Goal: Task Accomplishment & Management: Complete application form

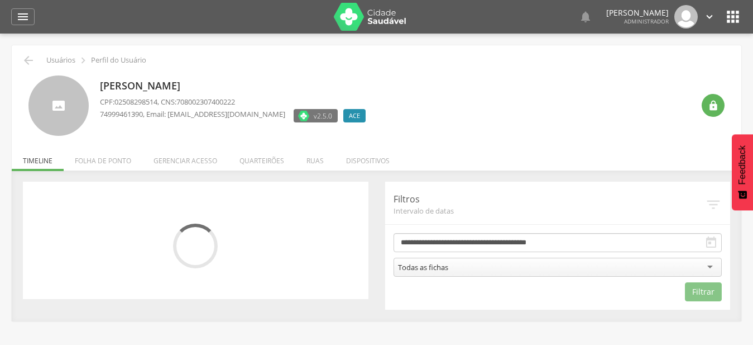
click at [263, 161] on li "Quarteirões" at bounding box center [261, 158] width 67 height 26
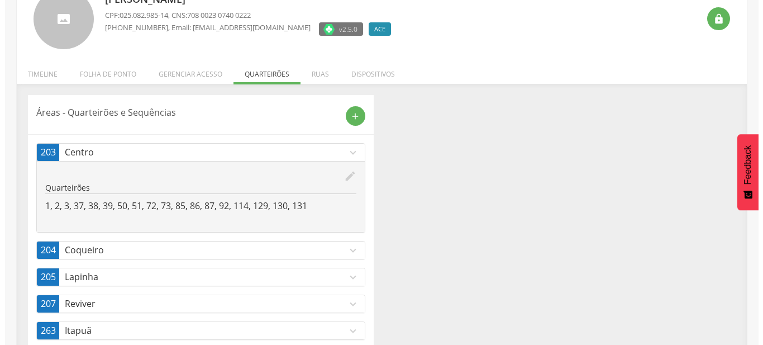
scroll to position [113, 0]
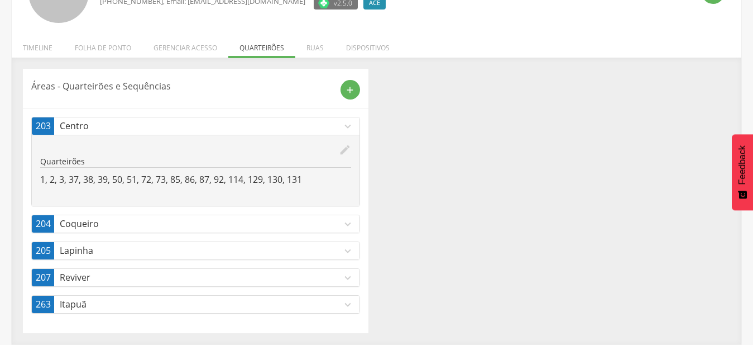
click at [304, 284] on link "207 Reviver expand_more" at bounding box center [196, 277] width 328 height 17
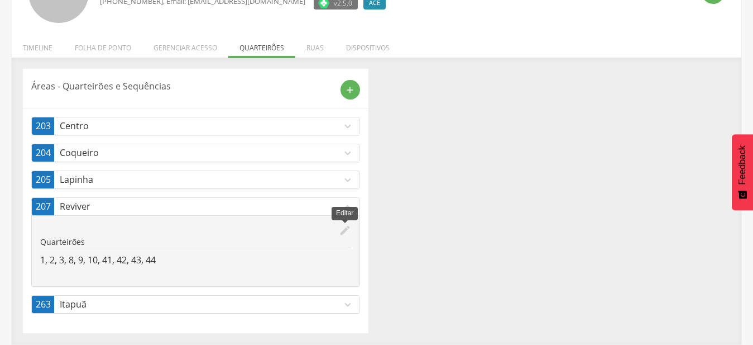
click at [346, 231] on icon "edit" at bounding box center [345, 230] width 12 height 12
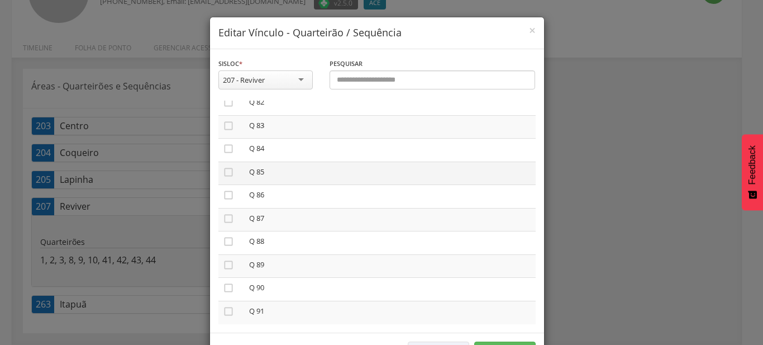
scroll to position [1846, 0]
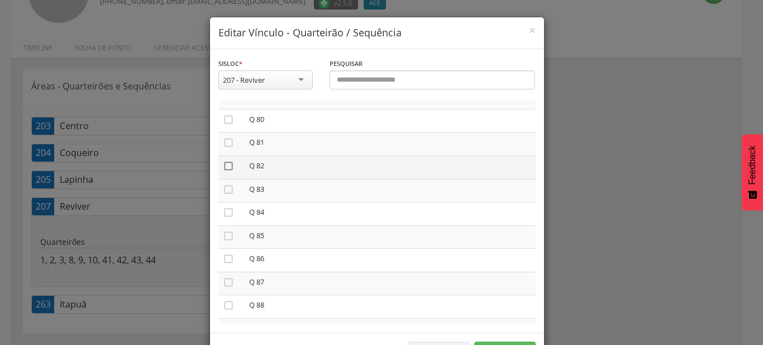
click at [226, 160] on icon "" at bounding box center [228, 165] width 11 height 11
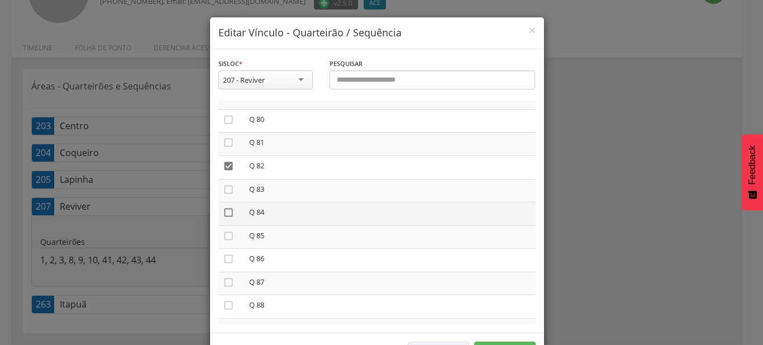
click at [226, 207] on icon "" at bounding box center [228, 212] width 11 height 11
click at [227, 230] on icon "" at bounding box center [228, 235] width 11 height 11
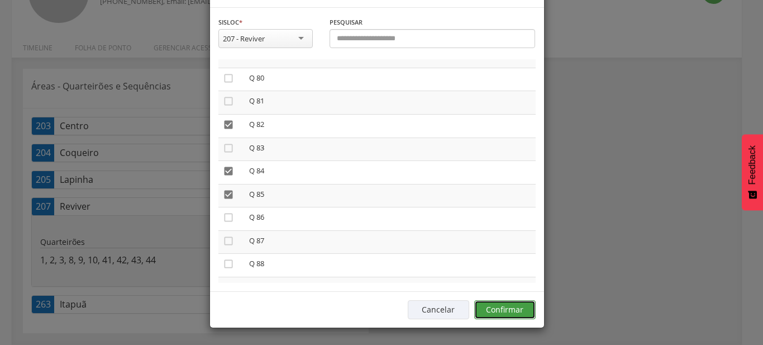
click at [517, 312] on button "Confirmar" at bounding box center [504, 309] width 61 height 19
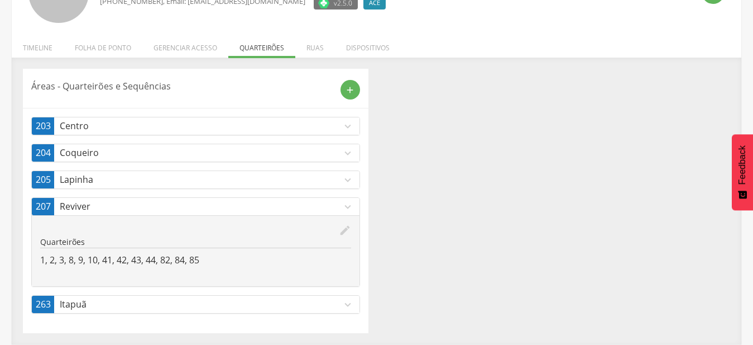
scroll to position [56, 0]
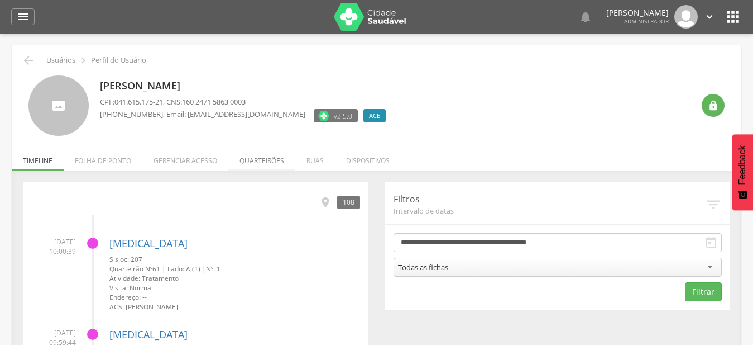
click at [270, 157] on li "Quarteirões" at bounding box center [261, 158] width 67 height 26
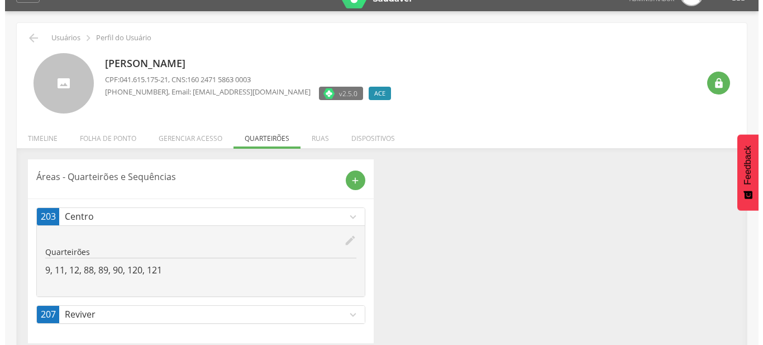
scroll to position [34, 0]
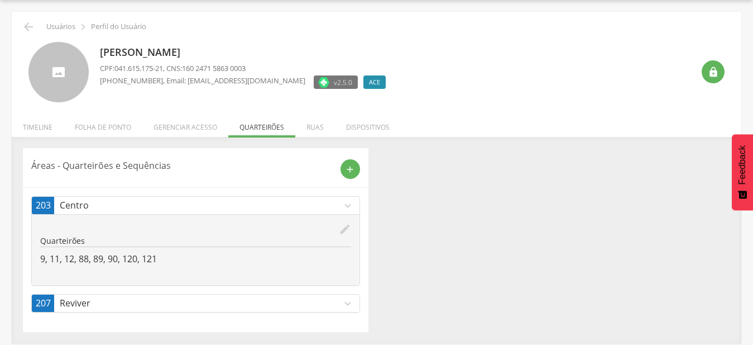
click at [350, 305] on icon "expand_more" at bounding box center [348, 303] width 12 height 12
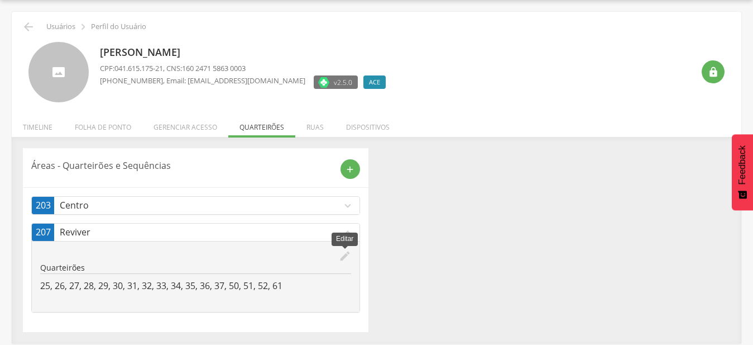
click at [351, 260] on icon "edit" at bounding box center [345, 256] width 12 height 12
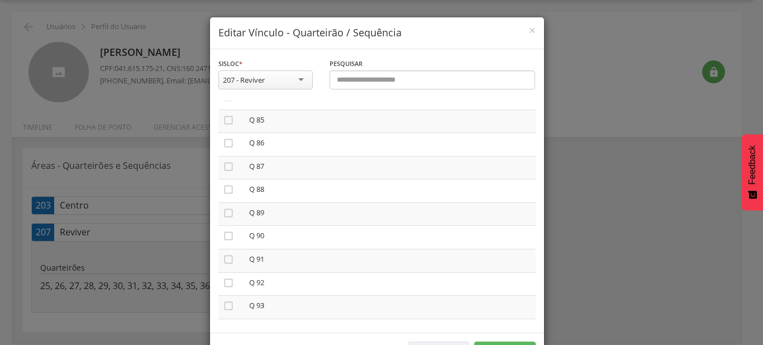
scroll to position [1974, 0]
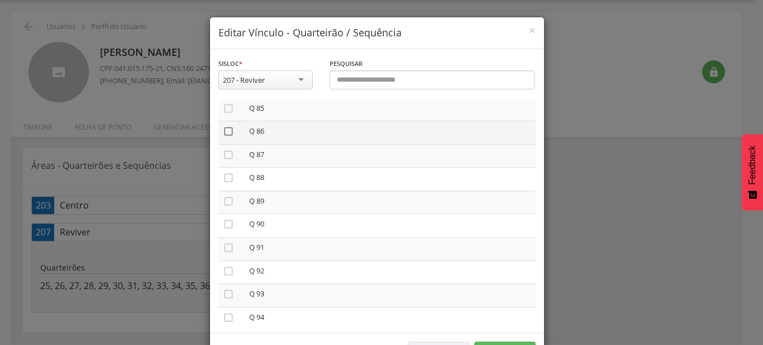
click at [223, 126] on icon "" at bounding box center [228, 131] width 11 height 11
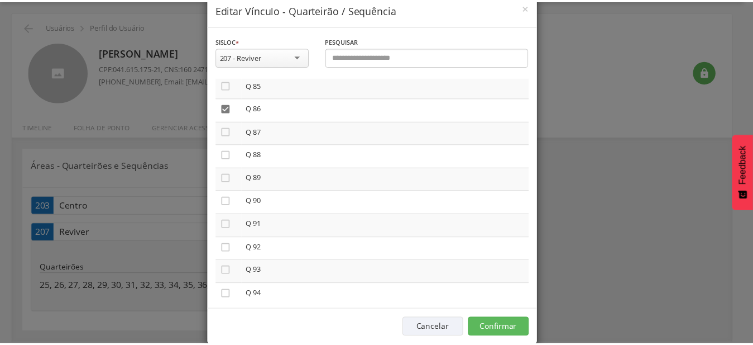
scroll to position [41, 0]
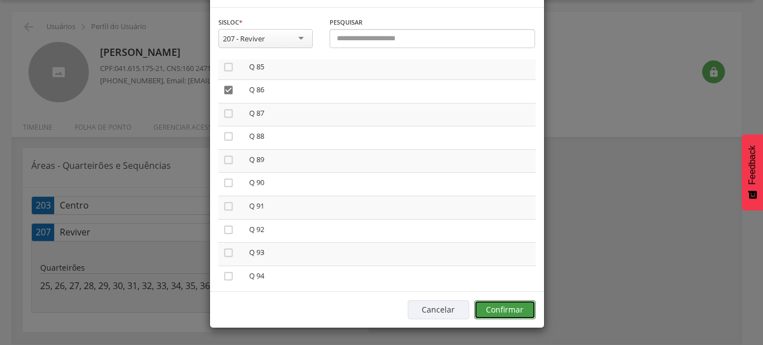
click at [520, 312] on button "Confirmar" at bounding box center [504, 309] width 61 height 19
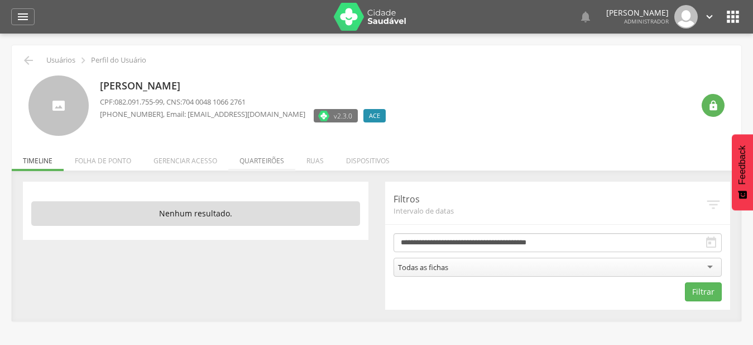
click at [259, 163] on li "Quarteirões" at bounding box center [261, 158] width 67 height 26
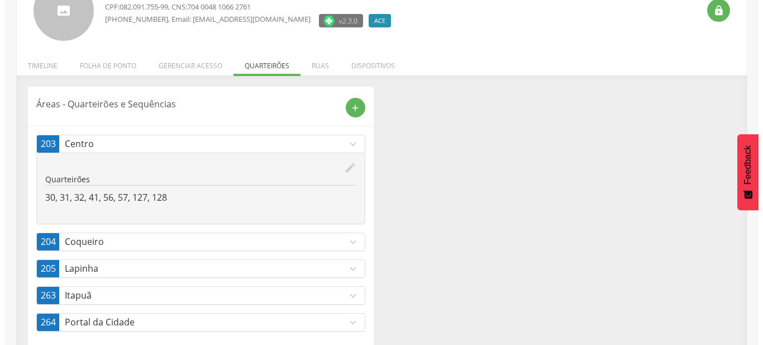
scroll to position [113, 0]
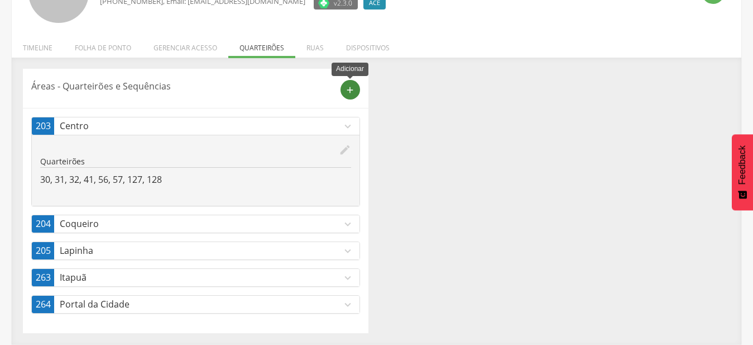
click at [353, 90] on icon "add" at bounding box center [350, 90] width 10 height 10
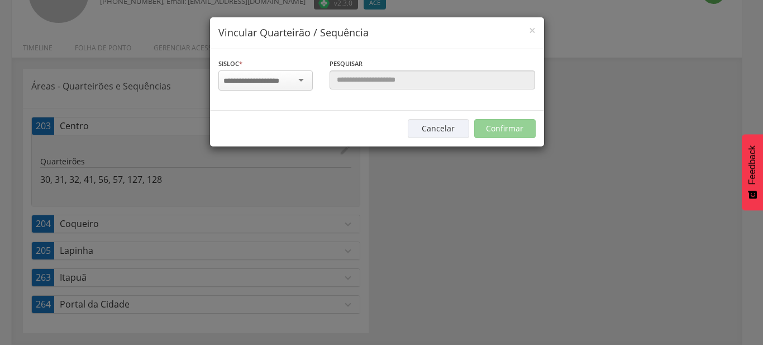
click at [298, 79] on div at bounding box center [265, 80] width 94 height 20
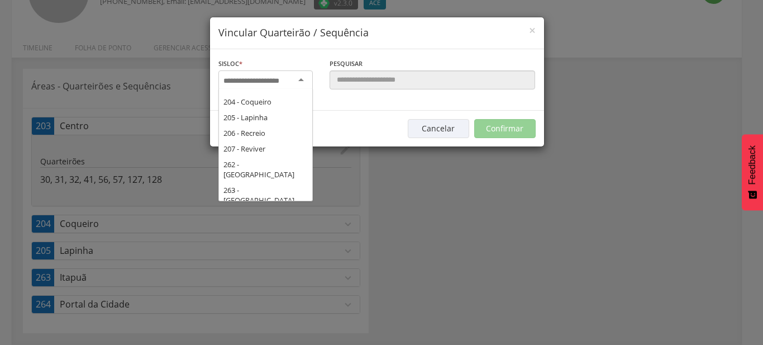
scroll to position [190, 0]
click at [278, 111] on div "Sisloc * 17 - Angico 18 - Alagoinhas 19 - Aroeira 21 - Manguinhas 22 - Boa Paz …" at bounding box center [377, 79] width 334 height 61
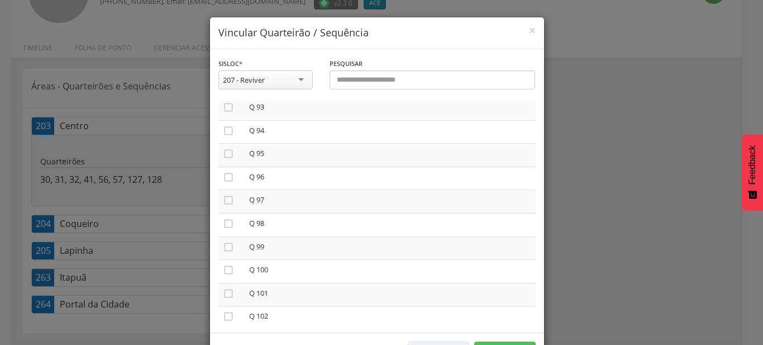
scroll to position [2033, 0]
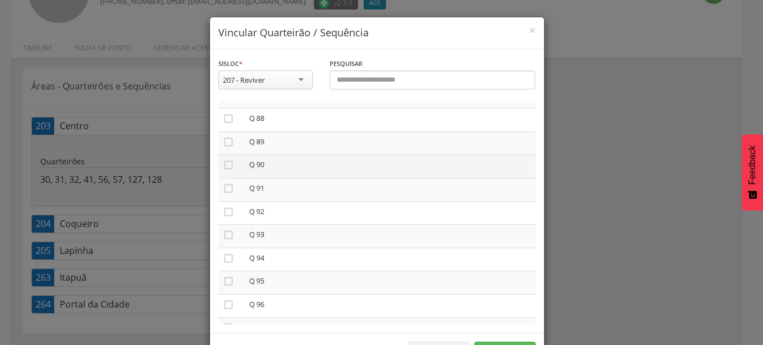
drag, startPoint x: 227, startPoint y: 130, endPoint x: 234, endPoint y: 142, distance: 13.5
click at [227, 136] on icon "" at bounding box center [228, 141] width 11 height 11
click at [223, 159] on icon "" at bounding box center [228, 164] width 11 height 11
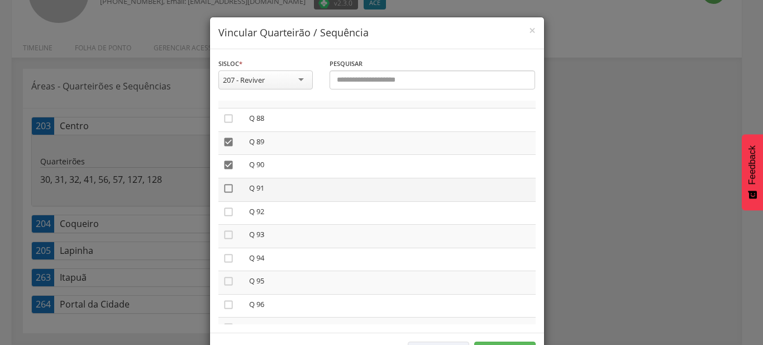
click at [227, 183] on icon "" at bounding box center [228, 188] width 11 height 11
drag, startPoint x: 226, startPoint y: 198, endPoint x: 221, endPoint y: 222, distance: 24.4
click at [226, 206] on icon "" at bounding box center [228, 211] width 11 height 11
click at [223, 229] on icon "" at bounding box center [228, 234] width 11 height 11
click at [226, 252] on icon "" at bounding box center [228, 257] width 11 height 11
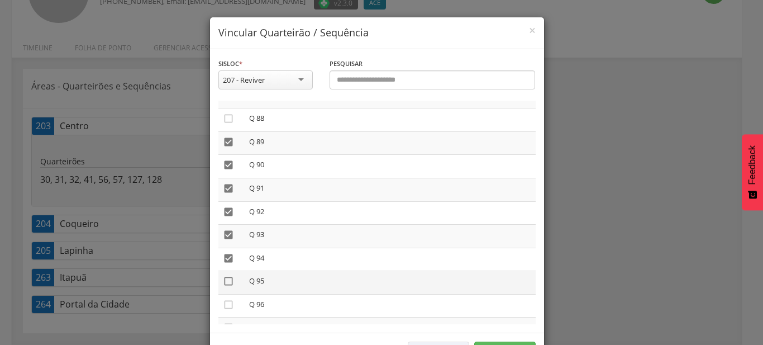
click at [223, 275] on icon "" at bounding box center [228, 280] width 11 height 11
drag, startPoint x: 218, startPoint y: 264, endPoint x: 226, endPoint y: 269, distance: 9.6
click at [223, 275] on icon "" at bounding box center [228, 280] width 11 height 11
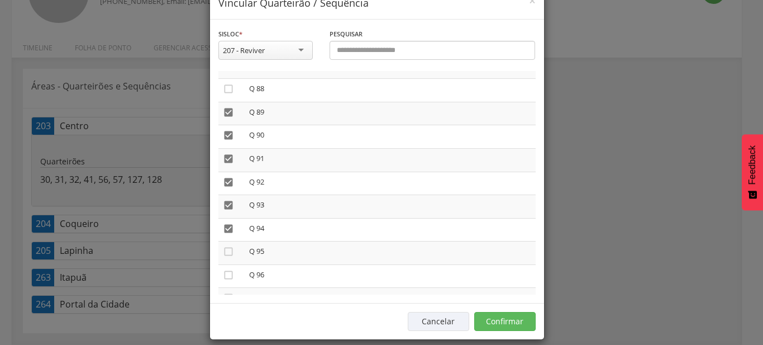
scroll to position [41, 0]
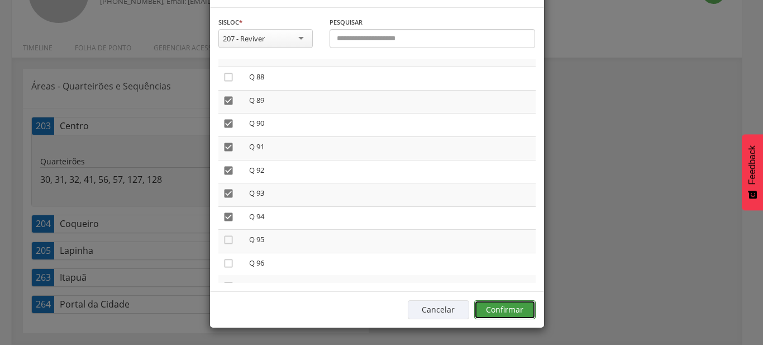
click at [510, 309] on button "Confirmar" at bounding box center [504, 309] width 61 height 19
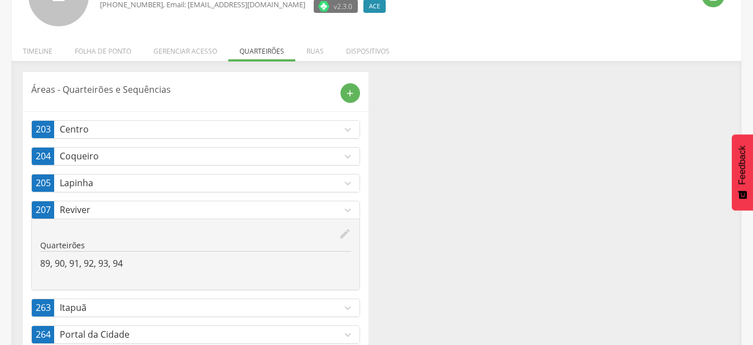
scroll to position [140, 0]
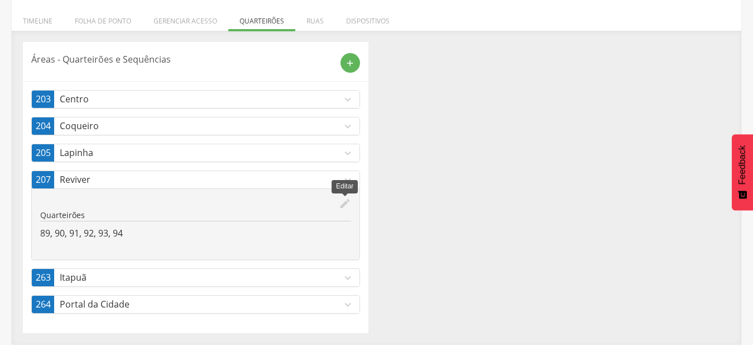
click at [347, 202] on icon "edit" at bounding box center [345, 203] width 12 height 12
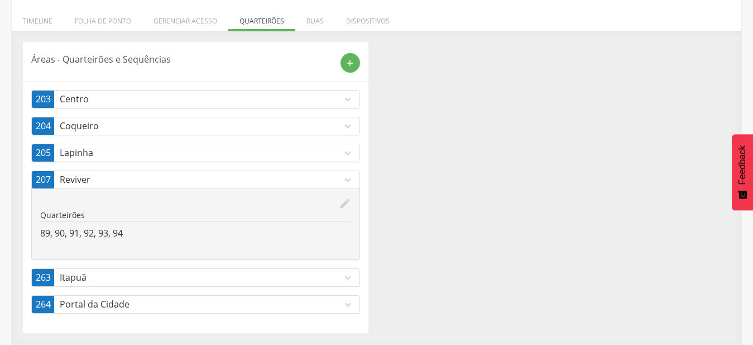
scroll to position [0, 0]
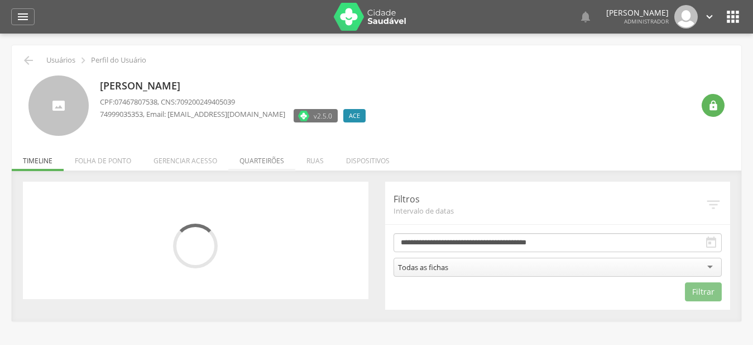
click at [263, 157] on li "Quarteirões" at bounding box center [261, 158] width 67 height 26
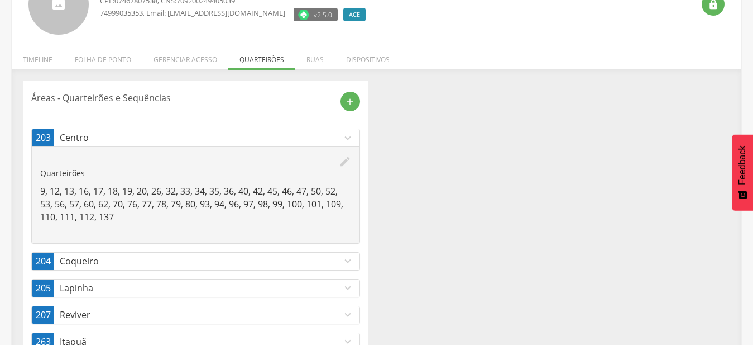
scroll to position [139, 0]
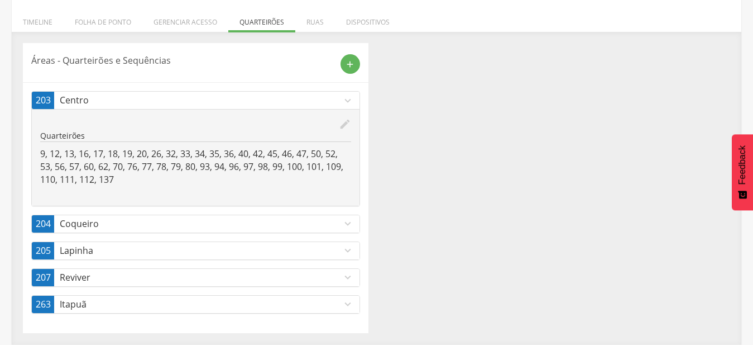
click at [334, 277] on p "Reviver" at bounding box center [201, 277] width 282 height 13
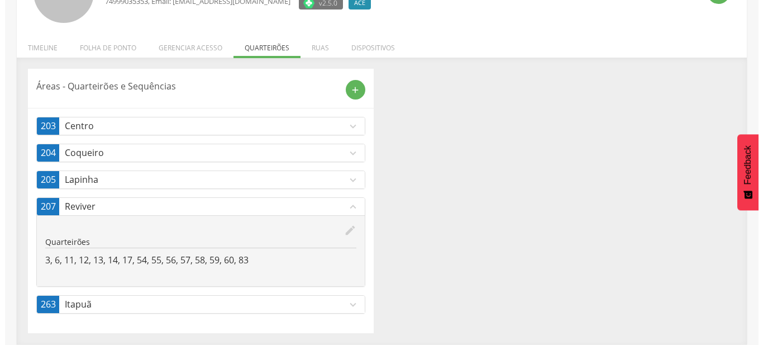
scroll to position [113, 0]
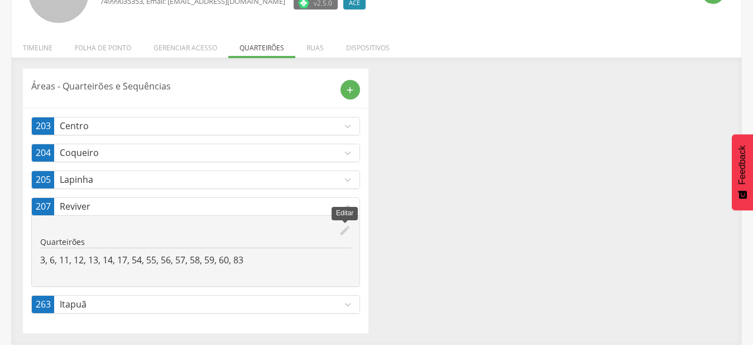
click at [345, 228] on icon "edit" at bounding box center [345, 230] width 12 height 12
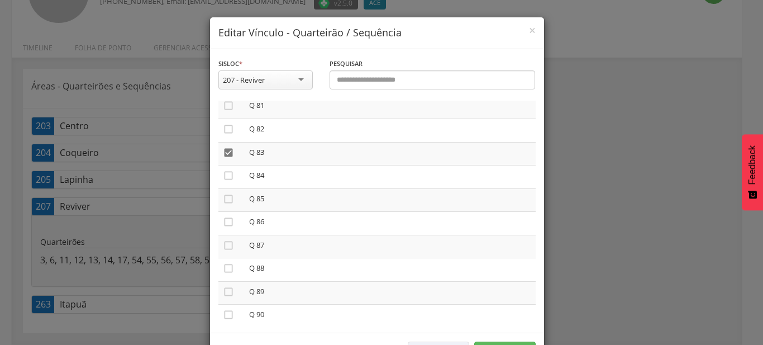
scroll to position [1910, 0]
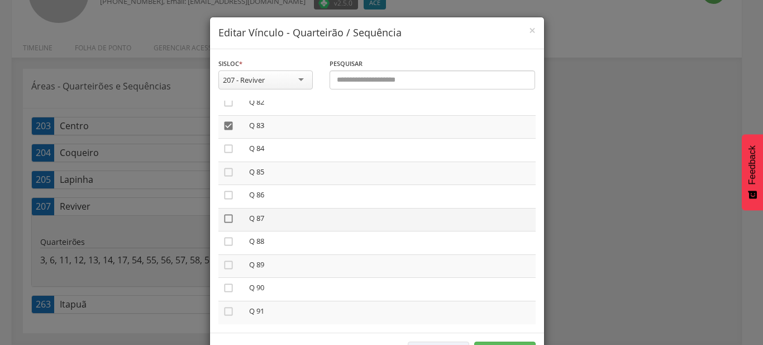
click at [226, 213] on icon "" at bounding box center [228, 218] width 11 height 11
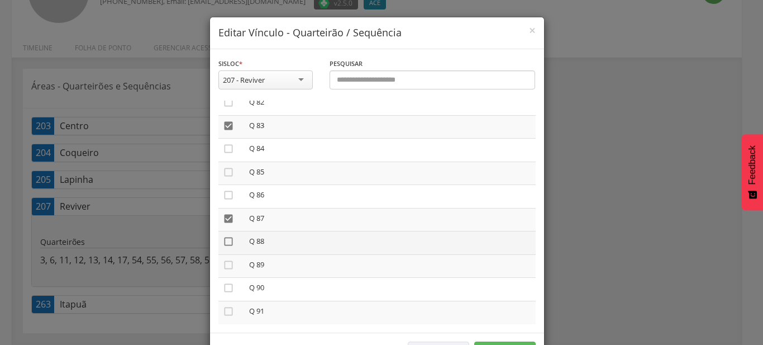
click at [226, 236] on icon "" at bounding box center [228, 241] width 11 height 11
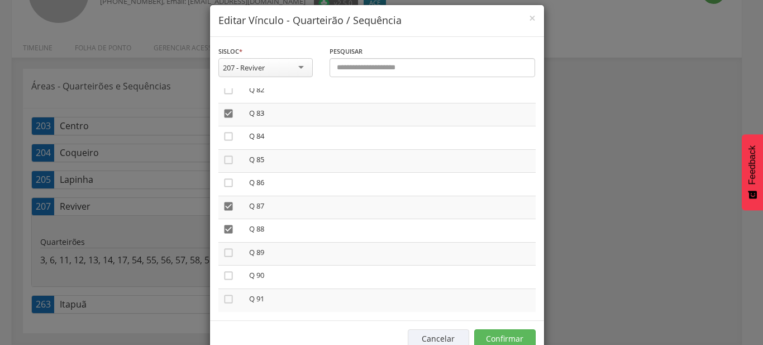
scroll to position [41, 0]
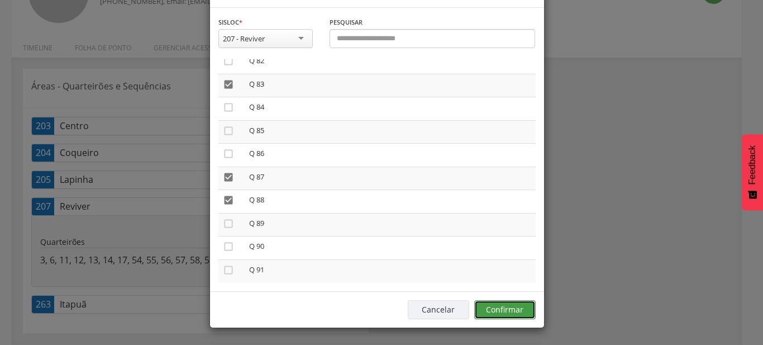
click at [516, 309] on button "Confirmar" at bounding box center [504, 309] width 61 height 19
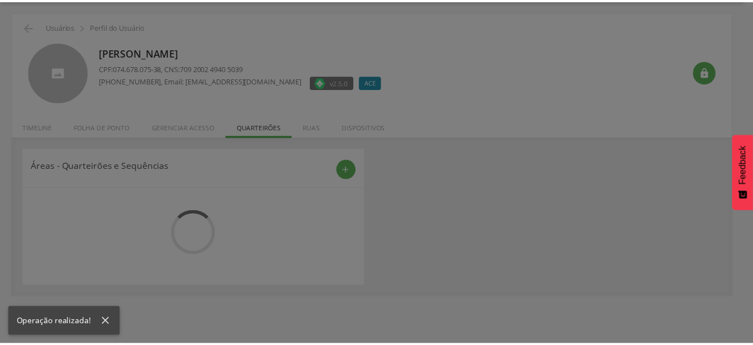
scroll to position [34, 0]
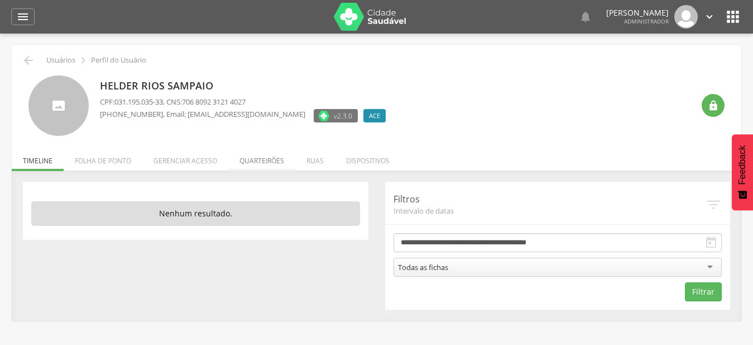
click at [249, 157] on li "Quarteirões" at bounding box center [261, 158] width 67 height 26
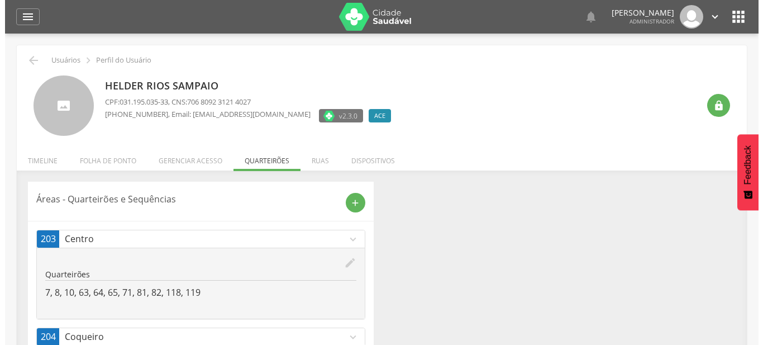
scroll to position [86, 0]
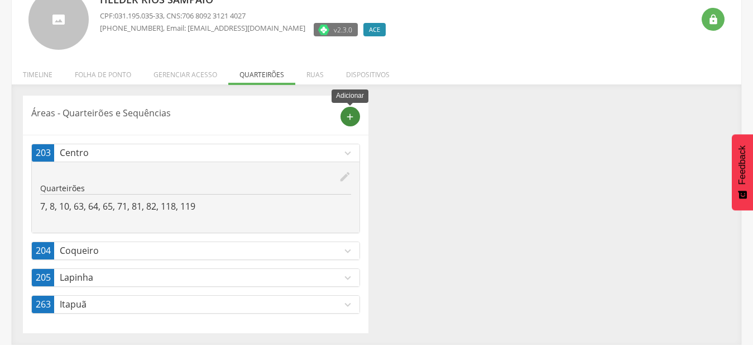
click at [356, 112] on div "add" at bounding box center [351, 117] width 20 height 20
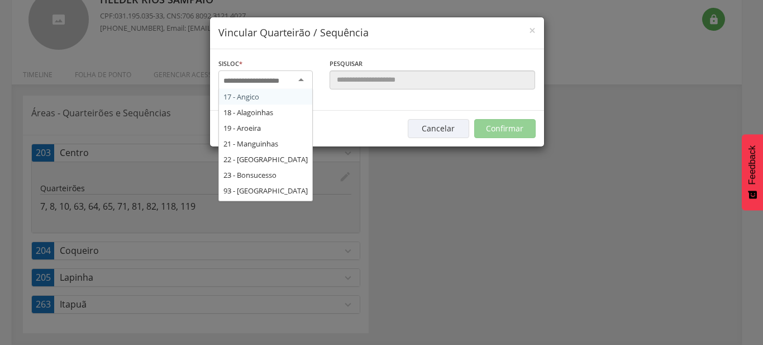
click at [289, 80] on input "select-one" at bounding box center [258, 81] width 70 height 10
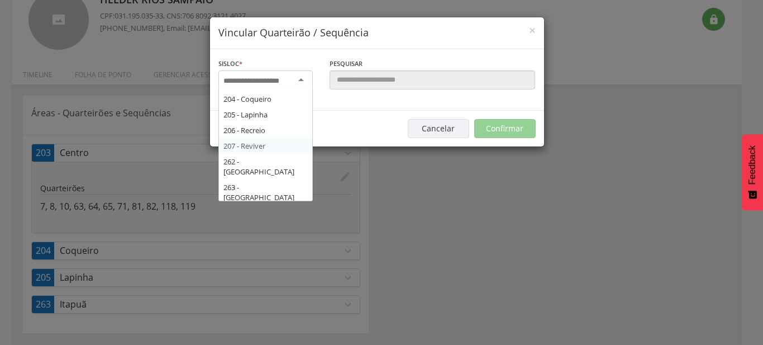
click at [275, 111] on div "Sisloc * 17 - Angico 18 - [GEOGRAPHIC_DATA] 19 - [GEOGRAPHIC_DATA] 21 - [GEOGRA…" at bounding box center [377, 79] width 334 height 61
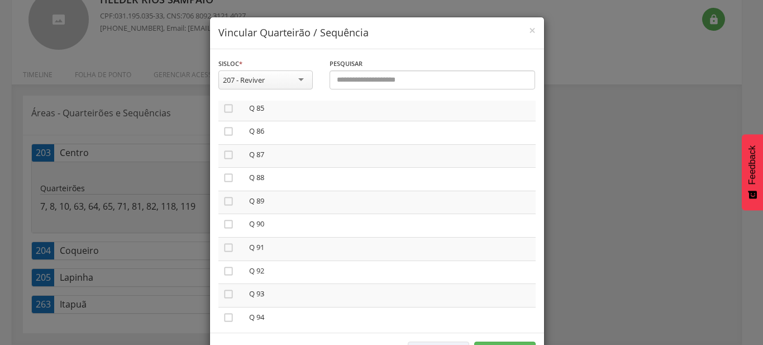
scroll to position [2160, 0]
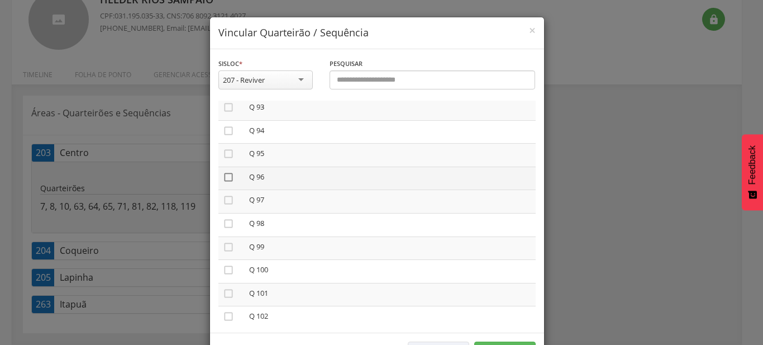
click at [223, 171] on icon "" at bounding box center [228, 176] width 11 height 11
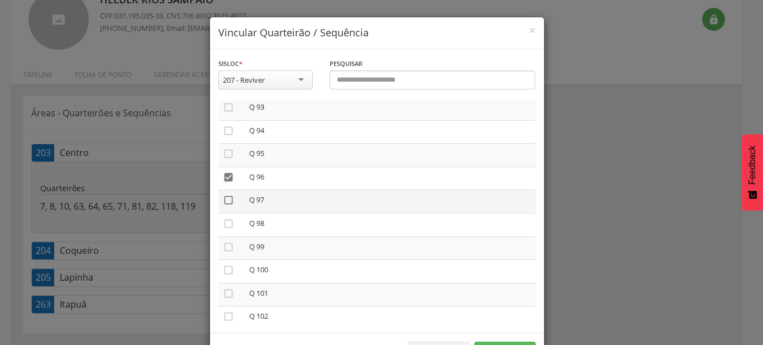
click at [223, 194] on icon "" at bounding box center [228, 199] width 11 height 11
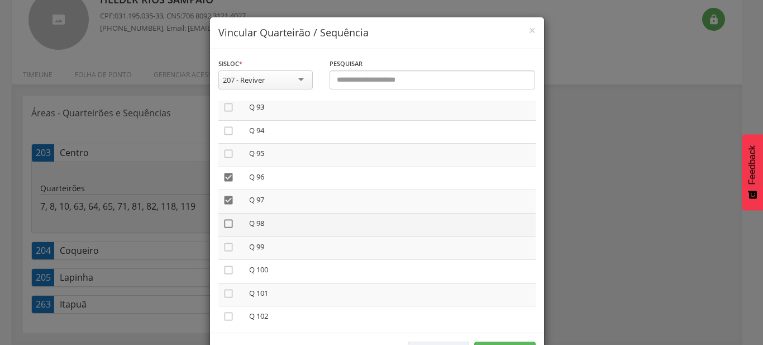
click at [223, 218] on icon "" at bounding box center [228, 223] width 11 height 11
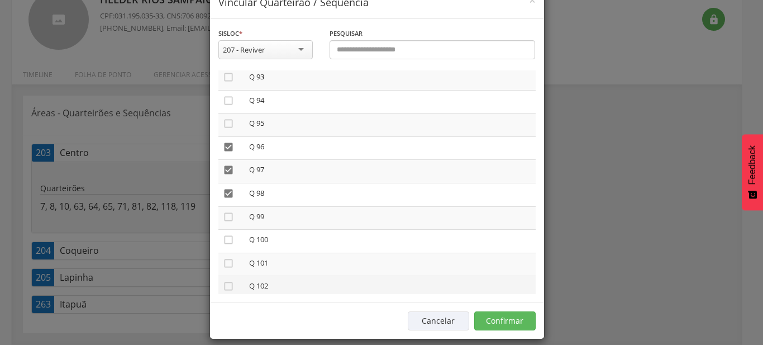
scroll to position [41, 0]
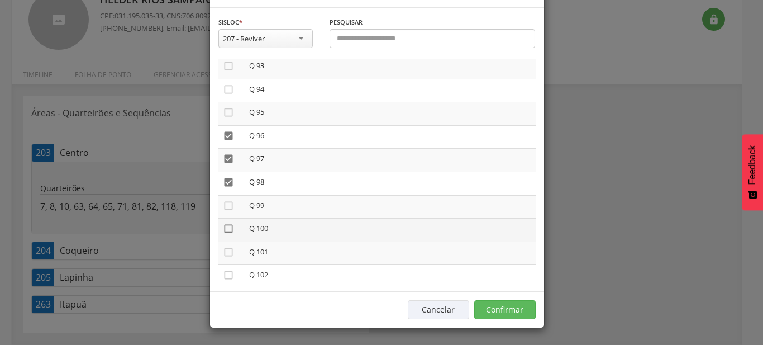
click at [223, 223] on icon "" at bounding box center [228, 228] width 11 height 11
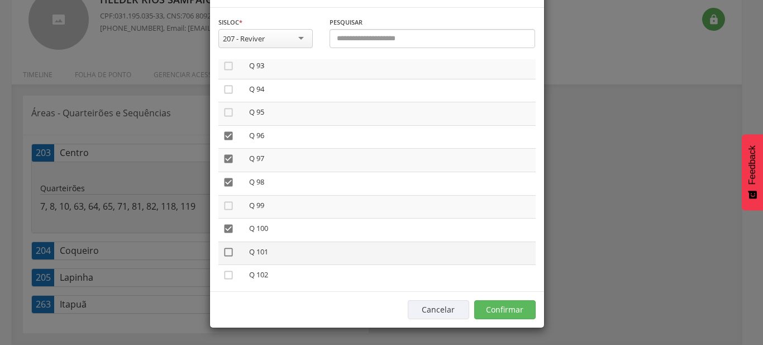
click at [223, 246] on icon "" at bounding box center [228, 251] width 11 height 11
click at [228, 269] on icon "" at bounding box center [228, 274] width 11 height 11
click at [512, 310] on button "Confirmar" at bounding box center [504, 309] width 61 height 19
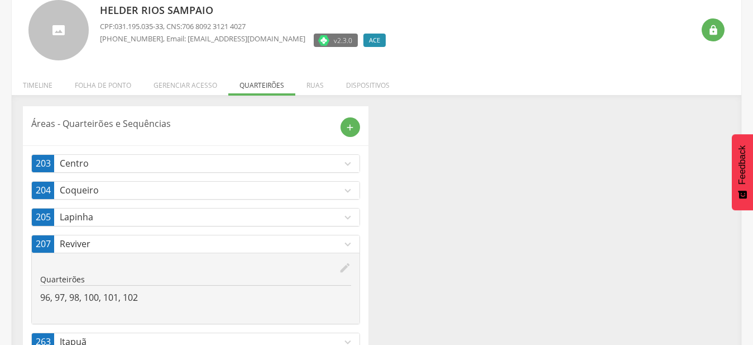
scroll to position [113, 0]
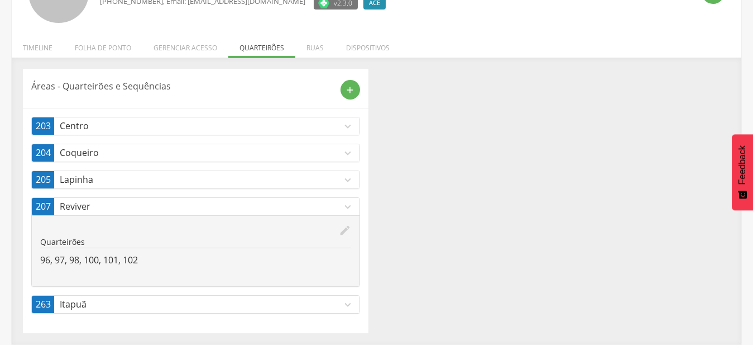
click at [338, 206] on p "Reviver" at bounding box center [201, 206] width 282 height 13
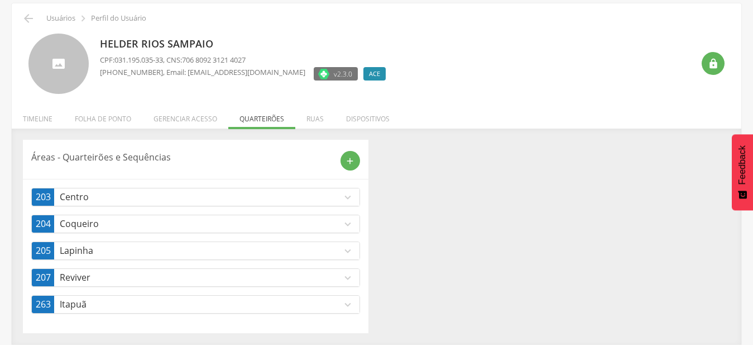
scroll to position [42, 0]
